Goal: Entertainment & Leisure: Consume media (video, audio)

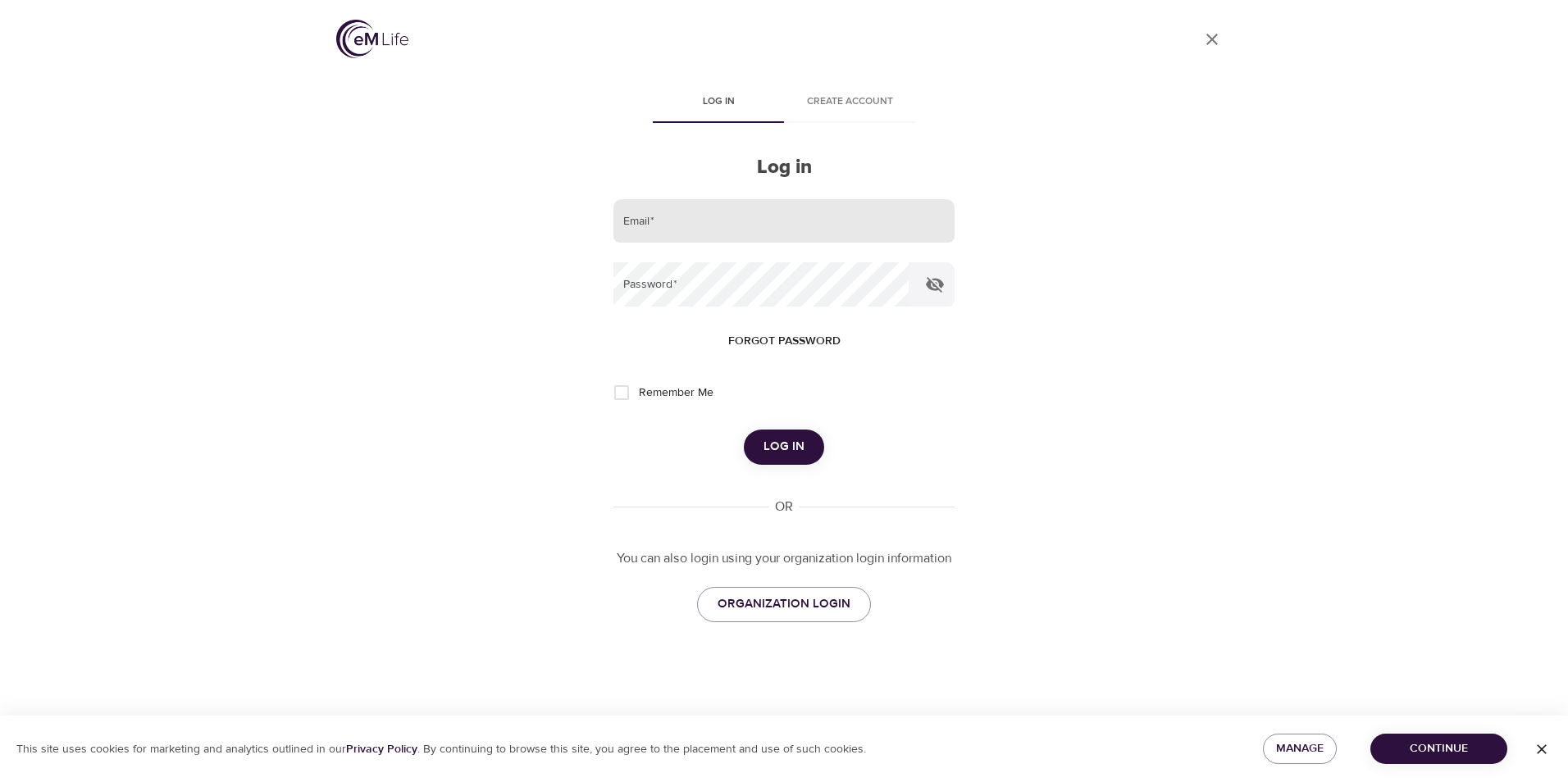
click at [734, 222] on input "email" at bounding box center [783, 221] width 341 height 45
type input "[EMAIL_ADDRESS][DOMAIN_NAME]"
click at [744, 430] on button "Log in" at bounding box center [783, 447] width 80 height 35
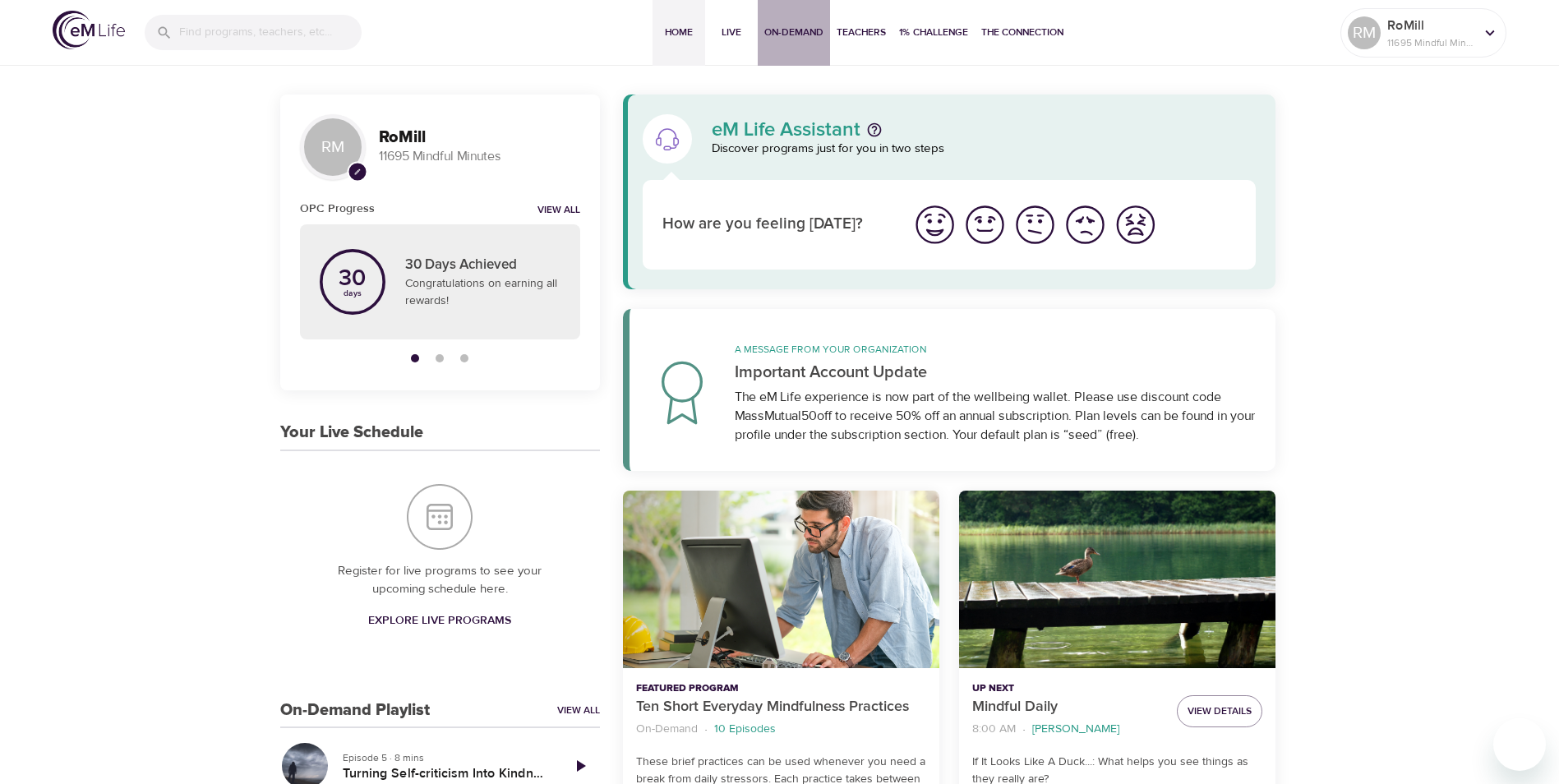
click at [793, 32] on span "On-Demand" at bounding box center [794, 32] width 60 height 17
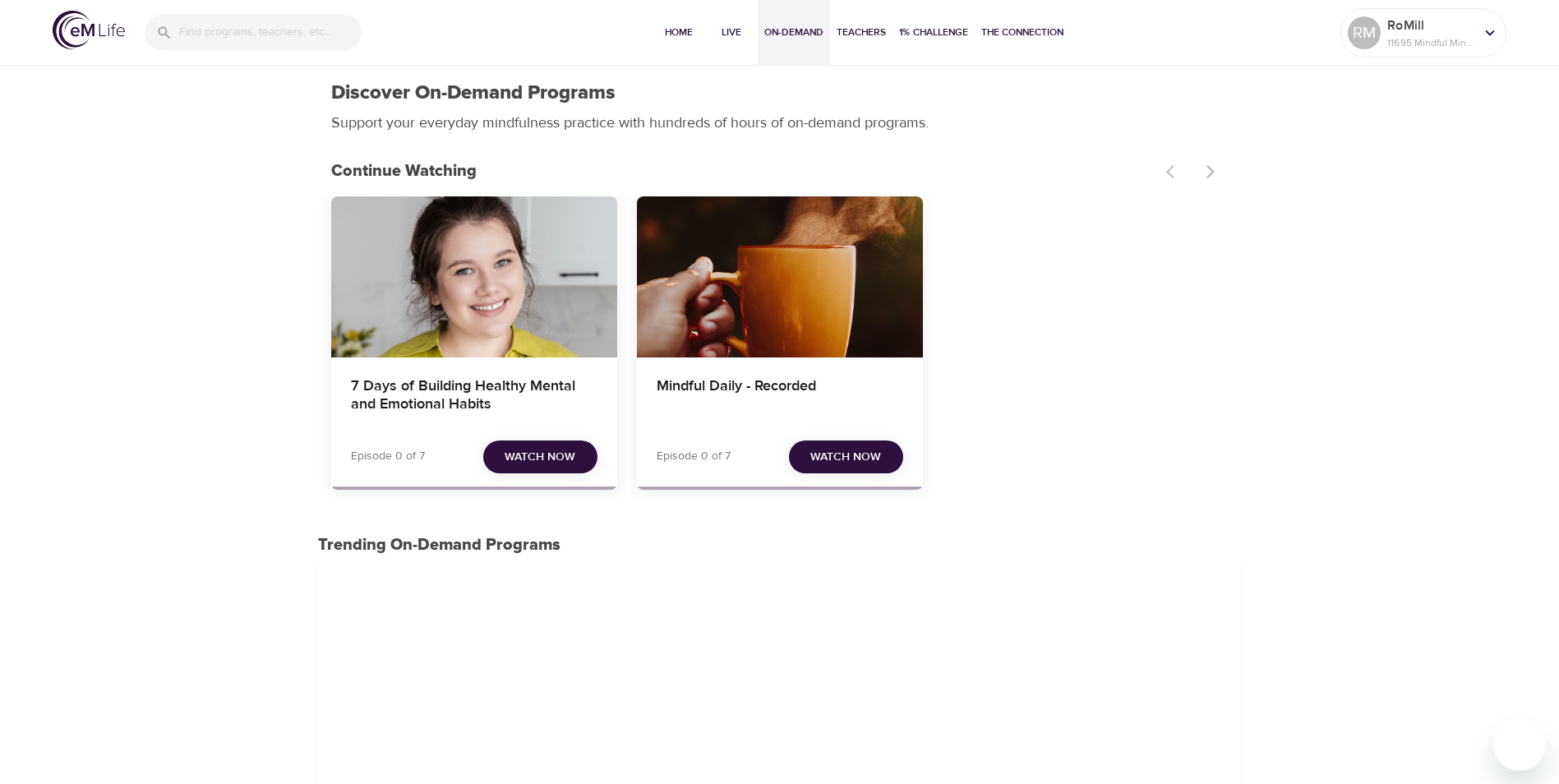
click at [533, 453] on span "Watch Now" at bounding box center [539, 457] width 70 height 21
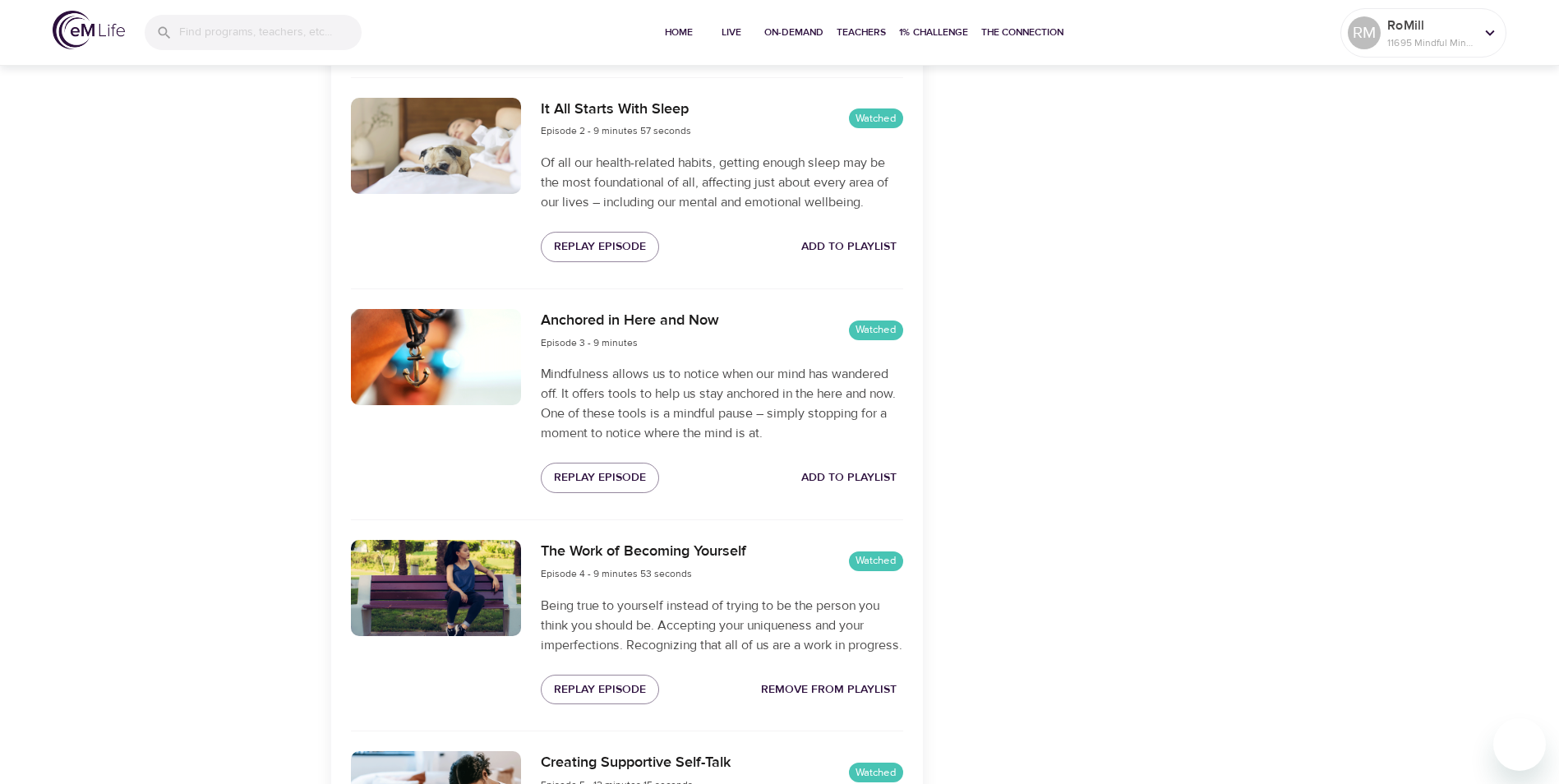
scroll to position [822, 0]
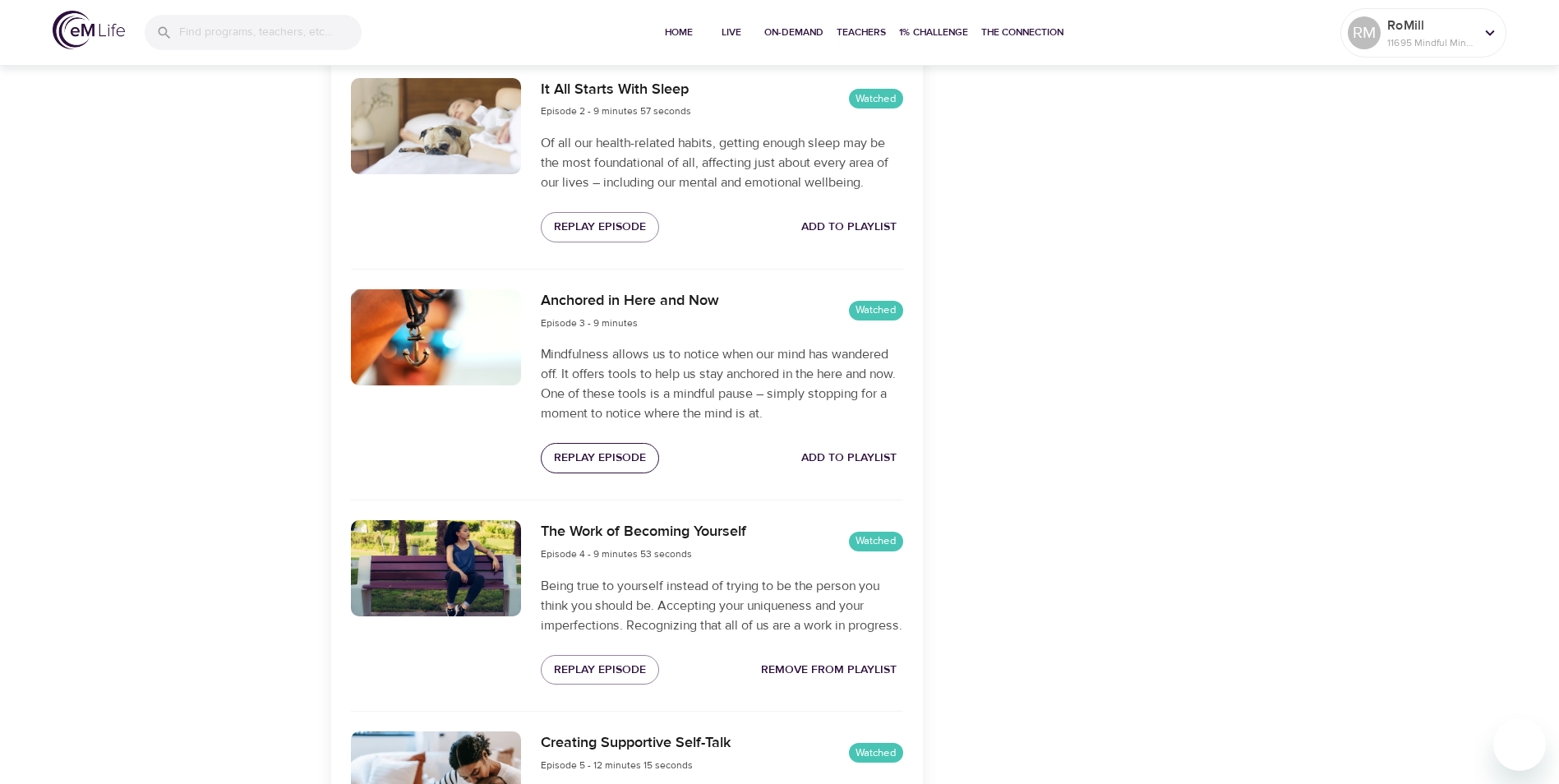
click at [599, 459] on span "Replay Episode" at bounding box center [600, 458] width 92 height 21
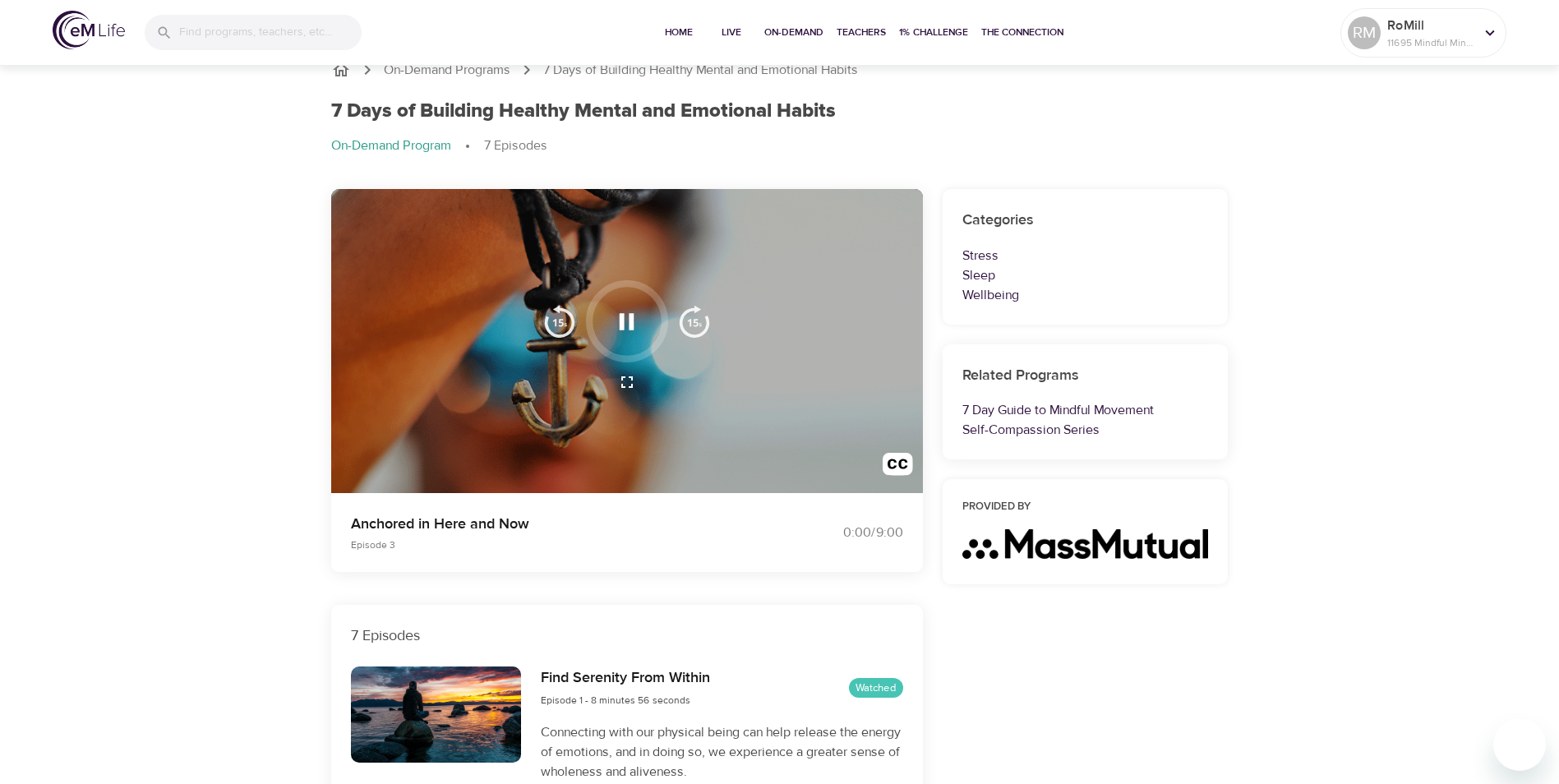
scroll to position [0, 0]
